Goal: Find specific page/section: Find specific page/section

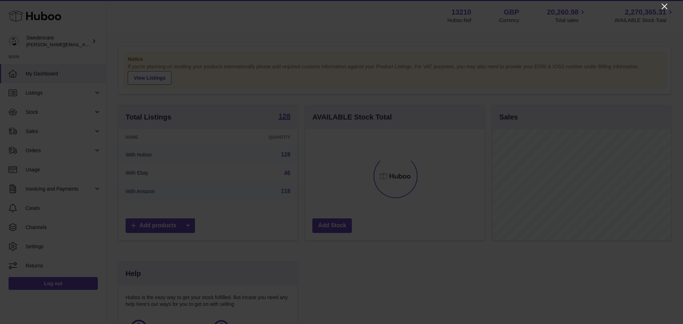
click at [664, 7] on icon "Close" at bounding box center [665, 6] width 9 height 9
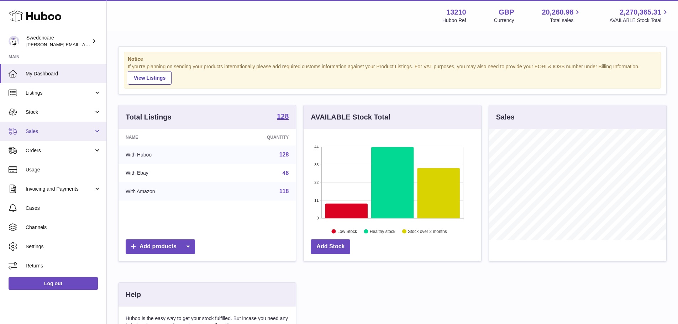
click at [37, 128] on span "Sales" at bounding box center [60, 131] width 68 height 7
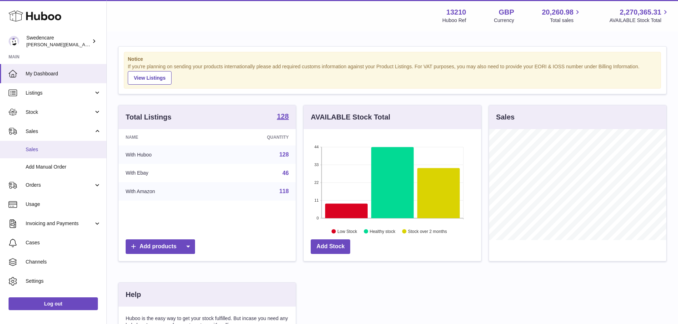
click at [47, 149] on span "Sales" at bounding box center [63, 149] width 75 height 7
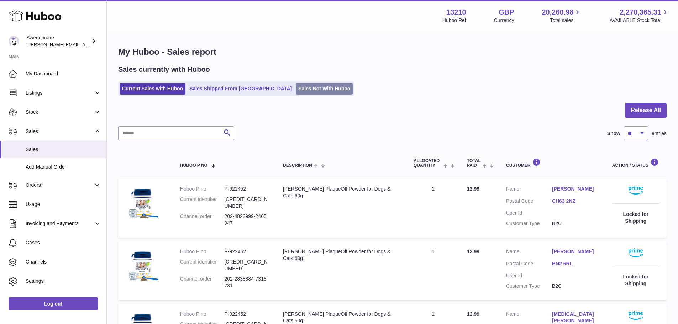
click at [298, 84] on link "Sales Not With Huboo" at bounding box center [324, 89] width 57 height 12
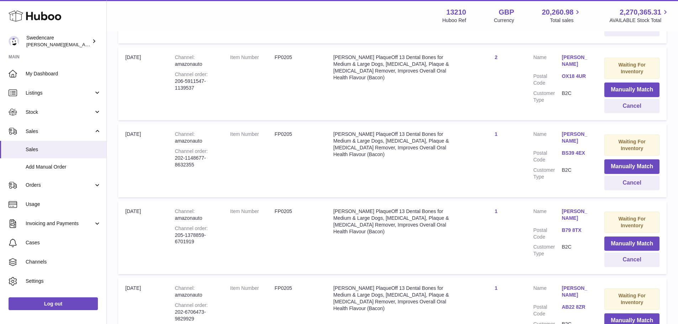
scroll to position [712, 0]
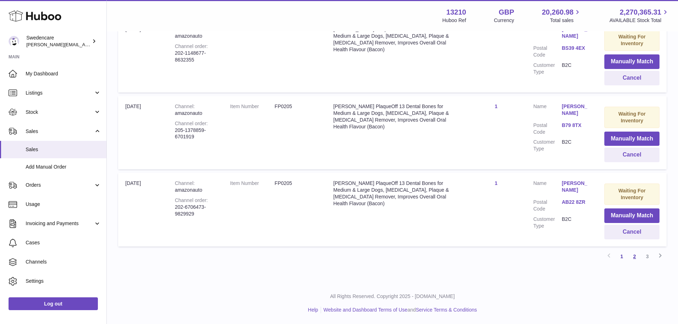
click at [636, 255] on link "2" at bounding box center [634, 256] width 13 height 13
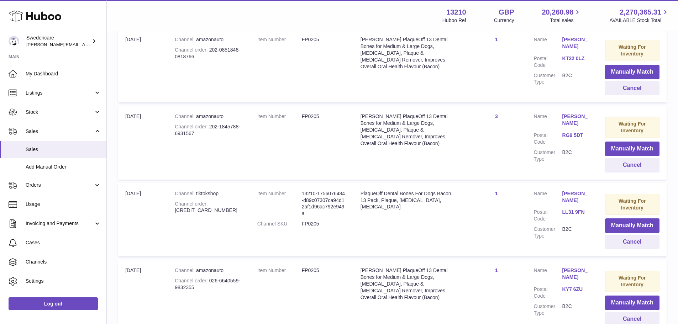
scroll to position [710, 0]
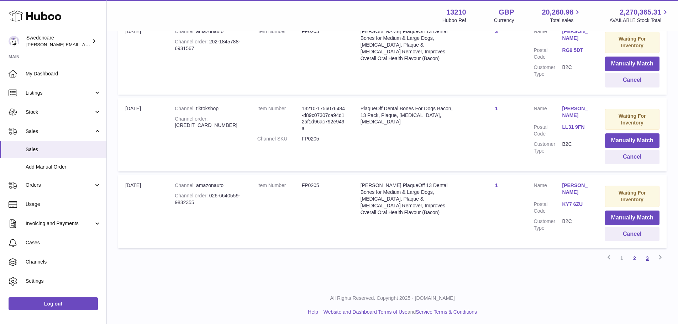
click at [649, 258] on link "3" at bounding box center [647, 258] width 13 height 13
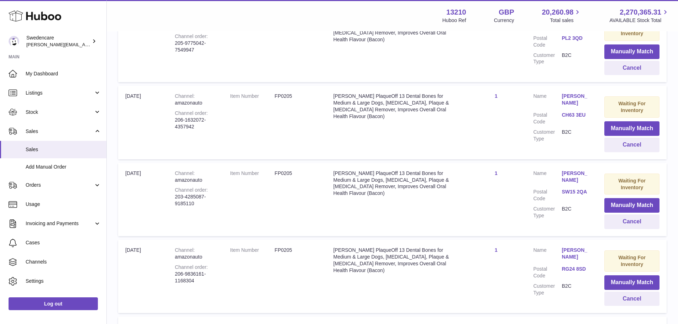
scroll to position [556, 0]
